Goal: Task Accomplishment & Management: Check status

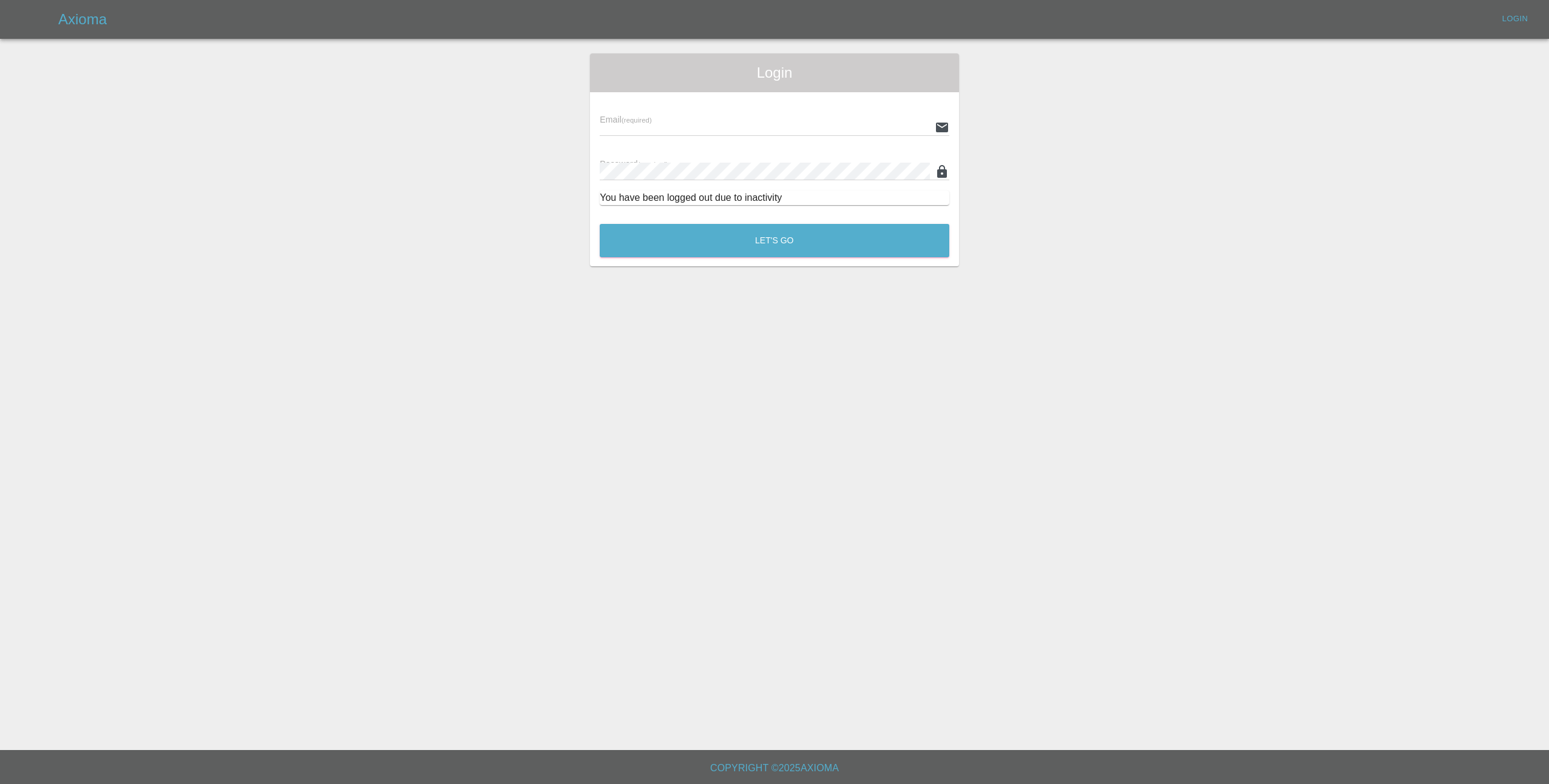
type input "[EMAIL_ADDRESS][DOMAIN_NAME]"
click at [763, 232] on button "Let's Go" at bounding box center [774, 240] width 350 height 33
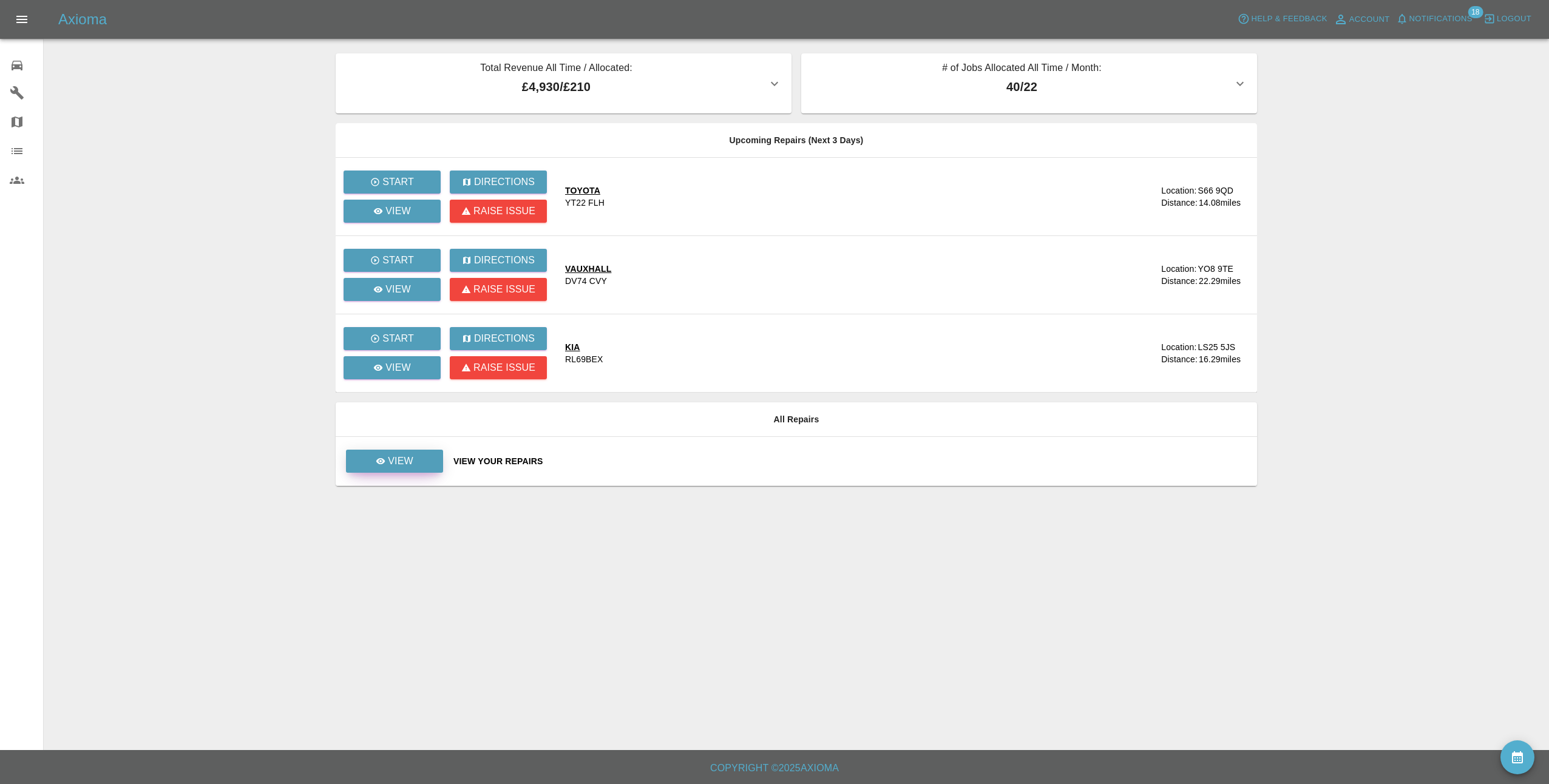
click at [438, 463] on link "View" at bounding box center [395, 461] width 97 height 23
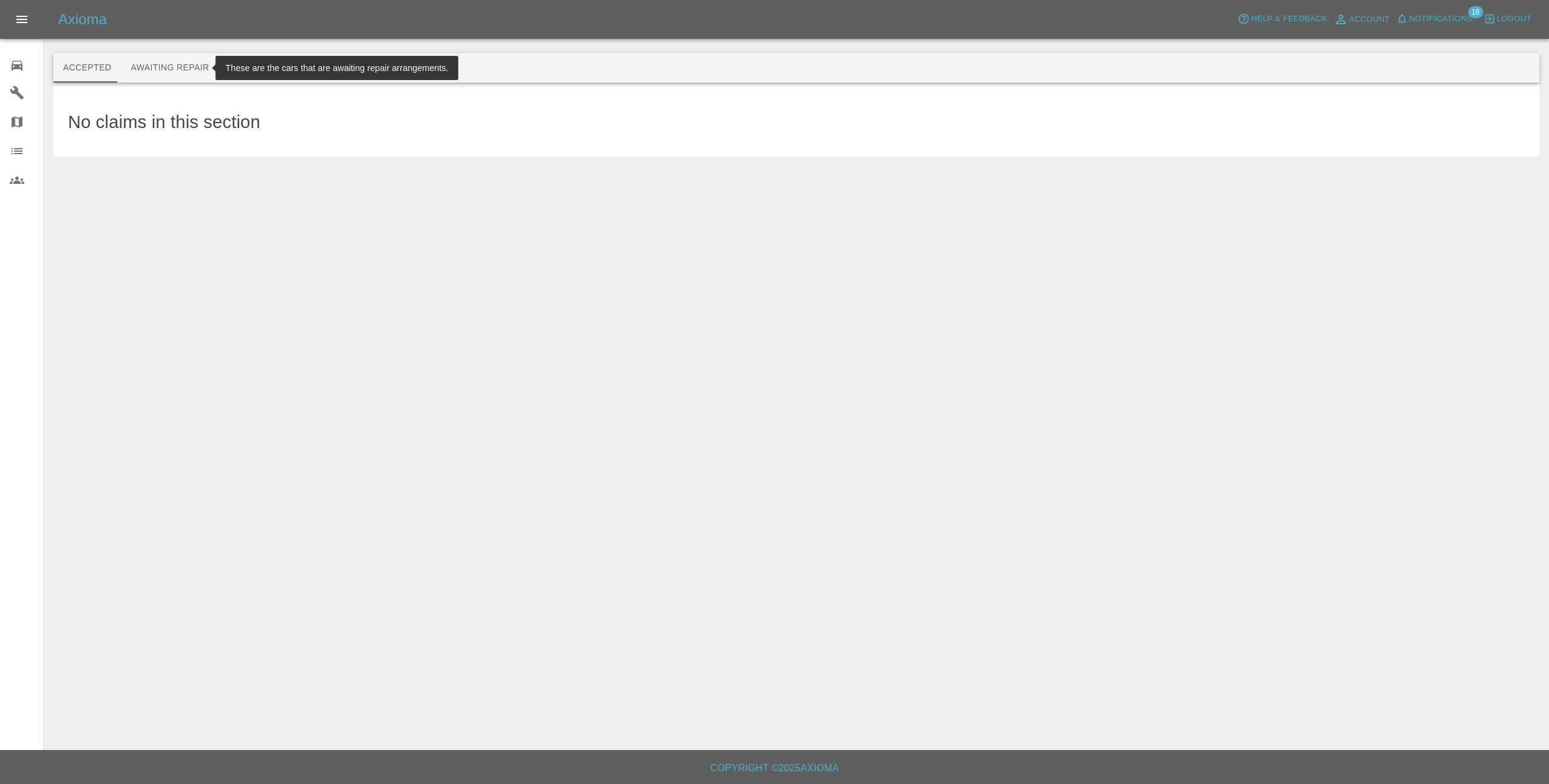
click at [169, 63] on button "Awaiting Repair" at bounding box center [169, 68] width 98 height 29
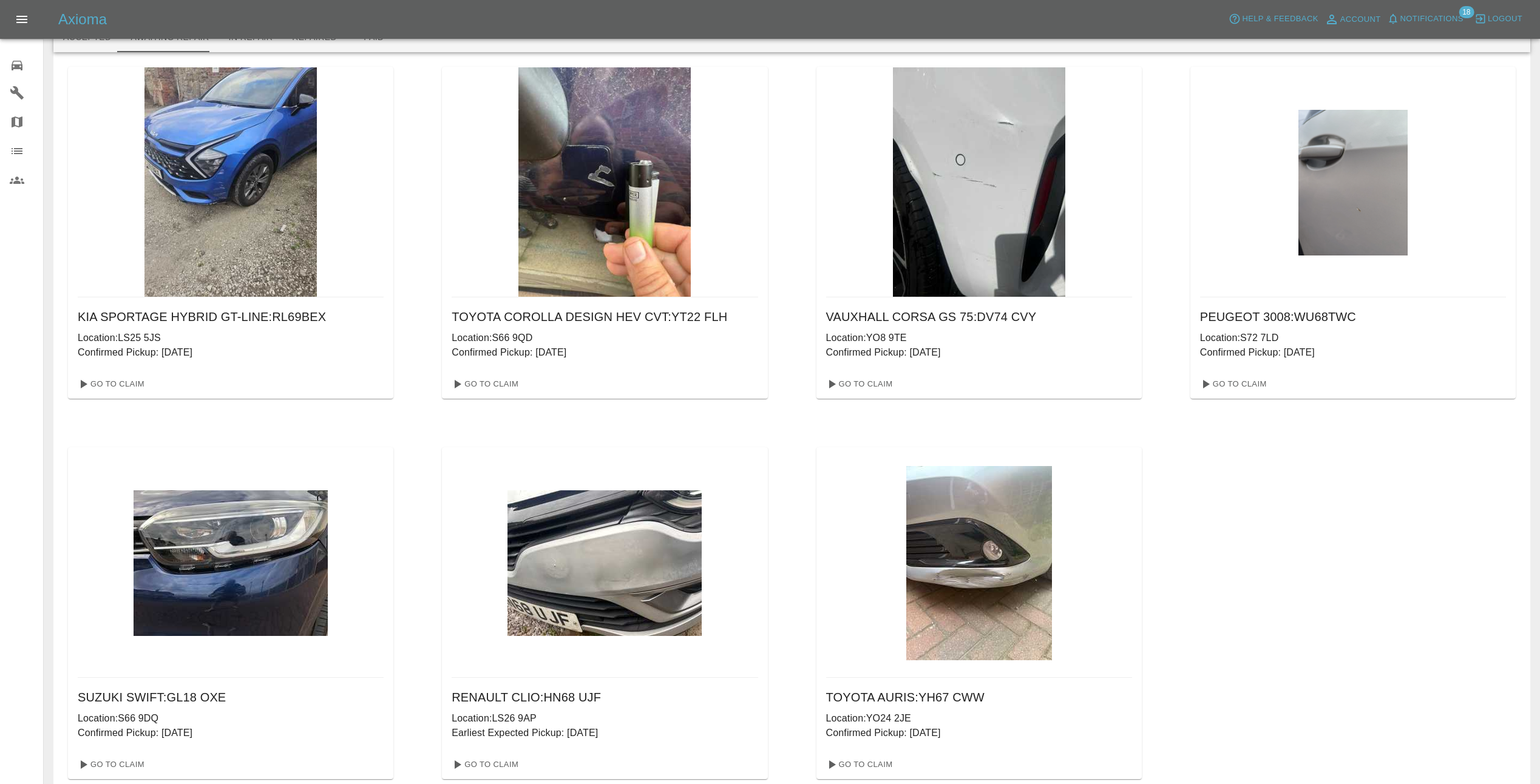
scroll to position [28, 0]
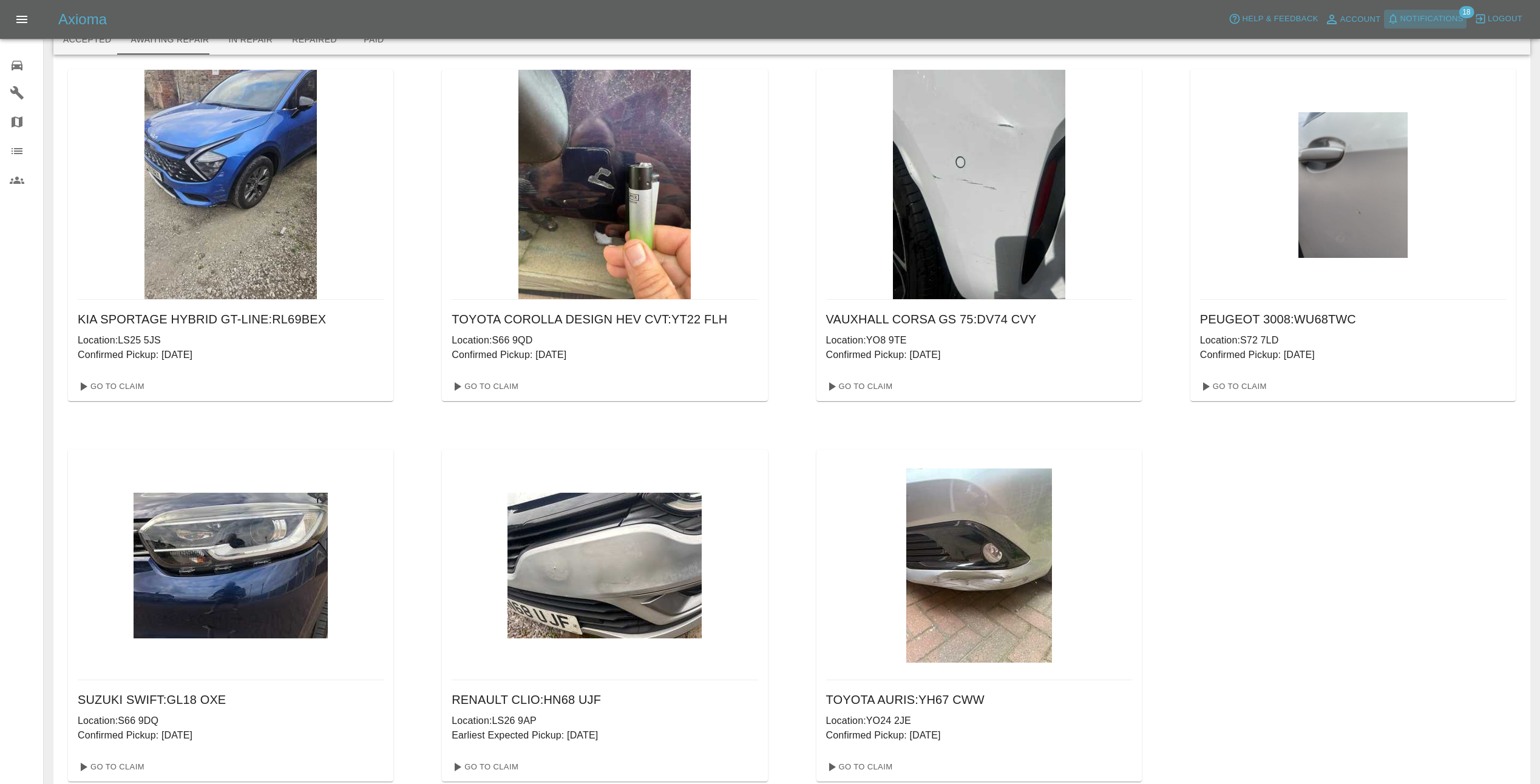
click at [1453, 18] on span "Notifications" at bounding box center [1431, 19] width 63 height 14
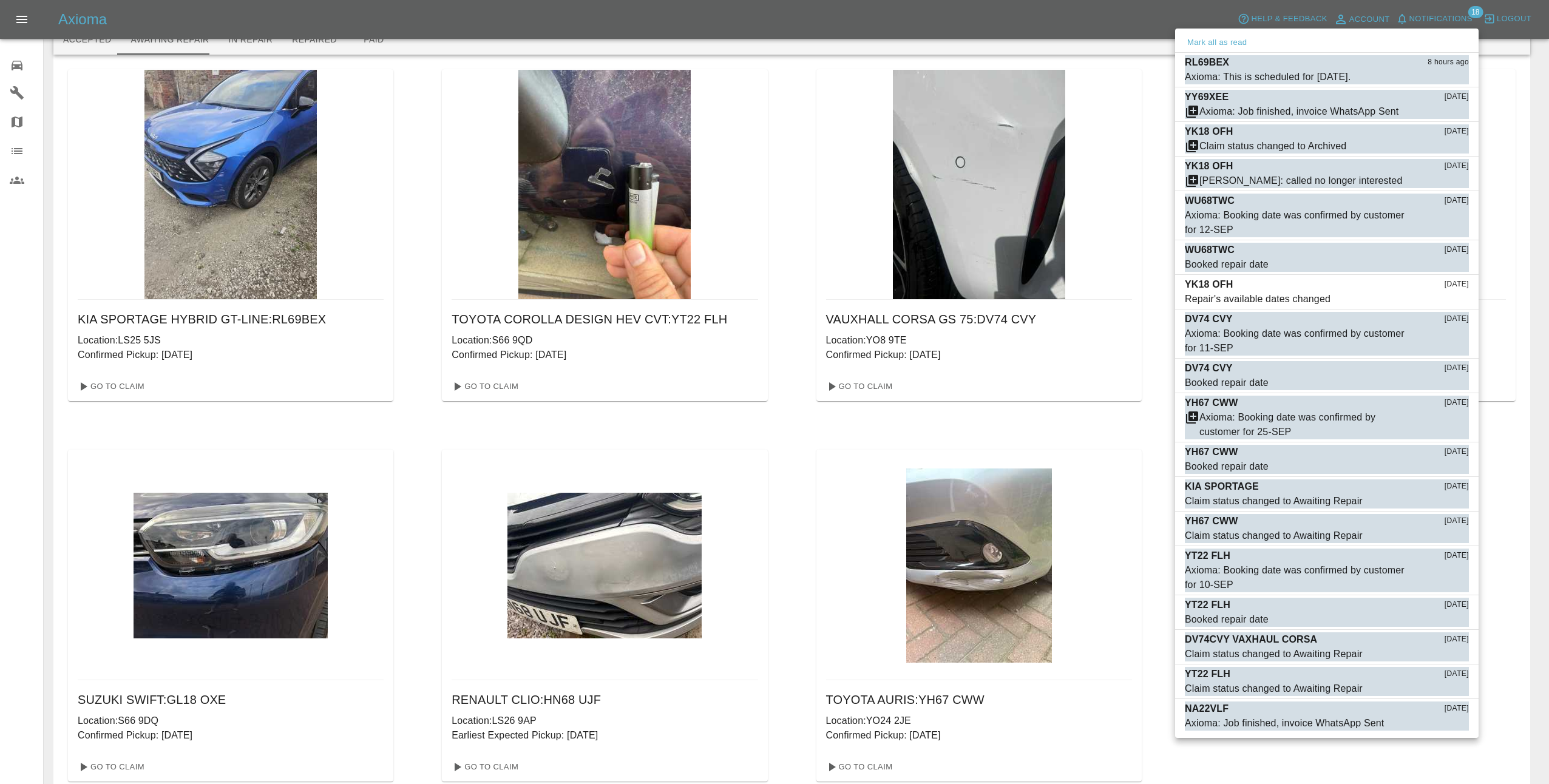
click at [1455, 10] on div at bounding box center [774, 392] width 1549 height 784
